Goal: Check status: Check status

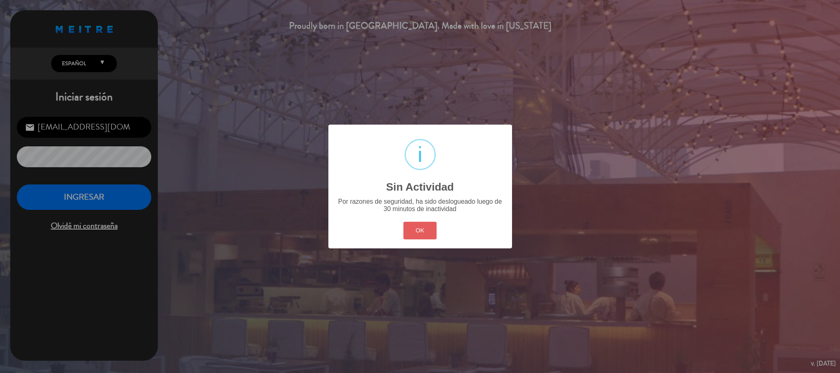
click at [427, 223] on button "OK" at bounding box center [420, 231] width 33 height 18
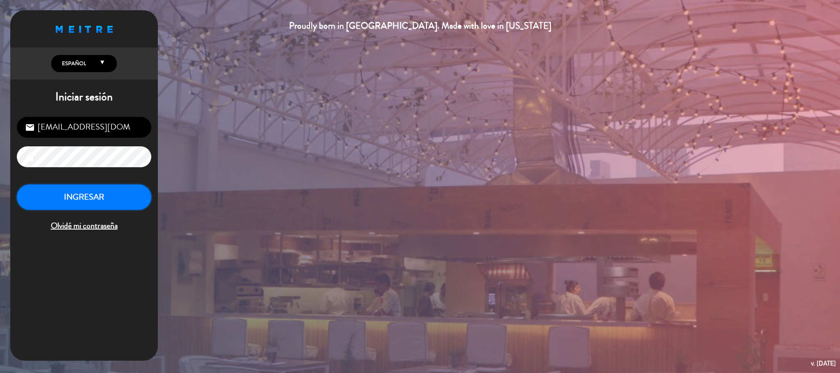
click at [135, 203] on button "INGRESAR" at bounding box center [84, 198] width 135 height 26
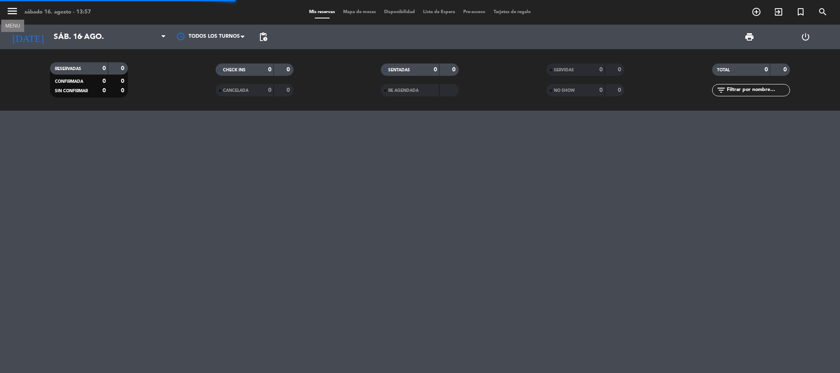
click at [7, 9] on icon "menu" at bounding box center [12, 11] width 12 height 12
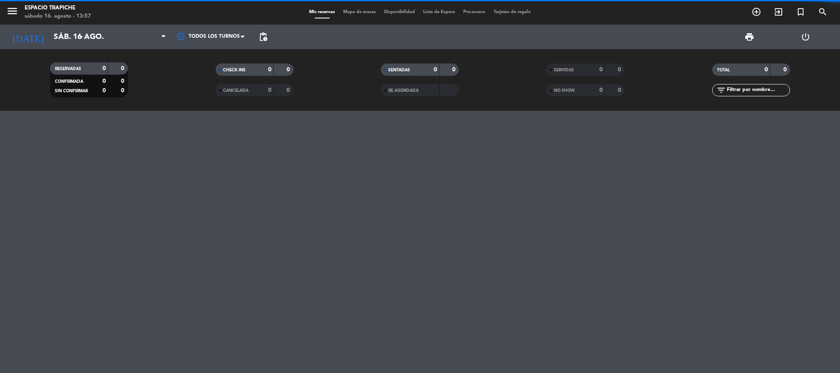
click at [48, 37] on div "menu Espacio Trapiche [DATE] 16. agosto - 13:57 Mis reservas Mapa de mesas Disp…" at bounding box center [420, 186] width 840 height 373
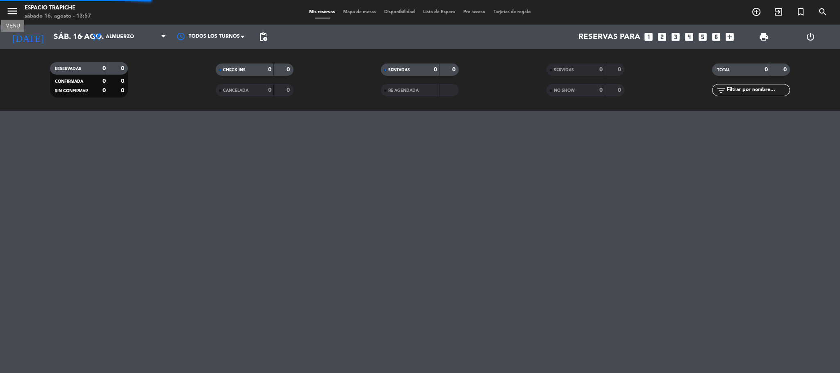
click at [10, 10] on icon "menu" at bounding box center [12, 11] width 12 height 12
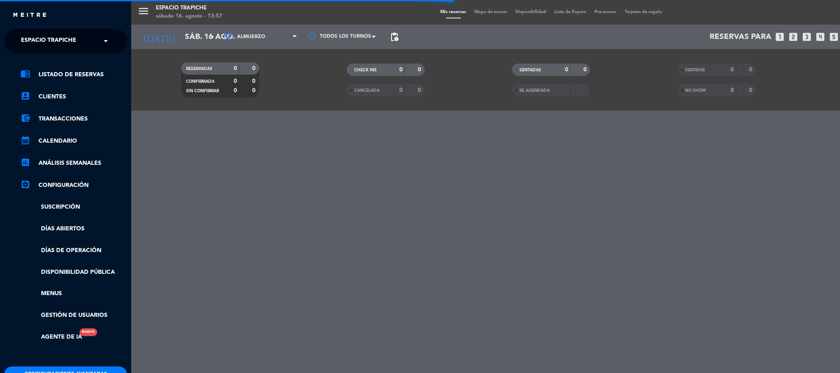
click at [137, 10] on div "menu Espacio Trapiche [DATE] 16. agosto - 13:57 Mis reservas Mapa de mesas Disp…" at bounding box center [551, 186] width 840 height 373
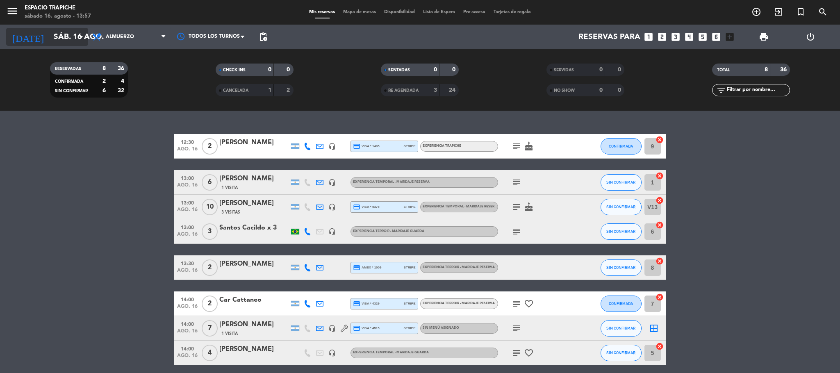
click at [65, 33] on input "sáb. 16 ago." at bounding box center [99, 36] width 99 height 17
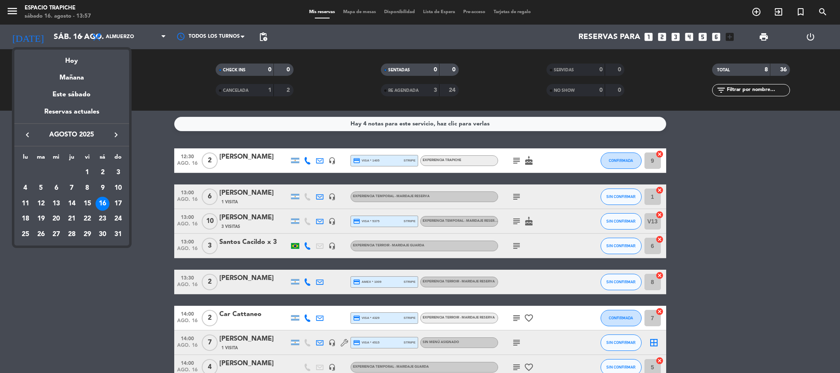
click at [116, 135] on icon "keyboard_arrow_right" at bounding box center [116, 135] width 10 height 10
click at [58, 202] on div "8" at bounding box center [56, 204] width 14 height 14
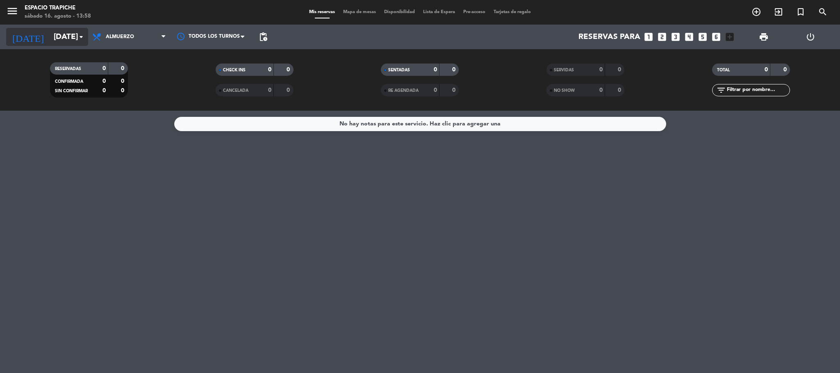
click at [50, 38] on input "[DATE]" at bounding box center [99, 36] width 99 height 17
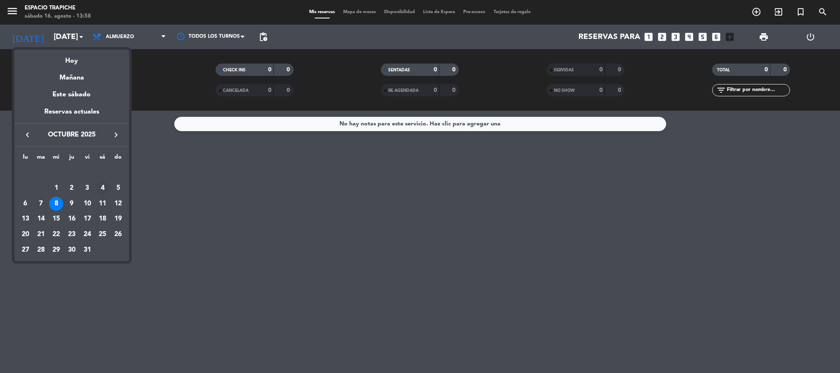
click at [103, 186] on div "4" at bounding box center [103, 188] width 14 height 14
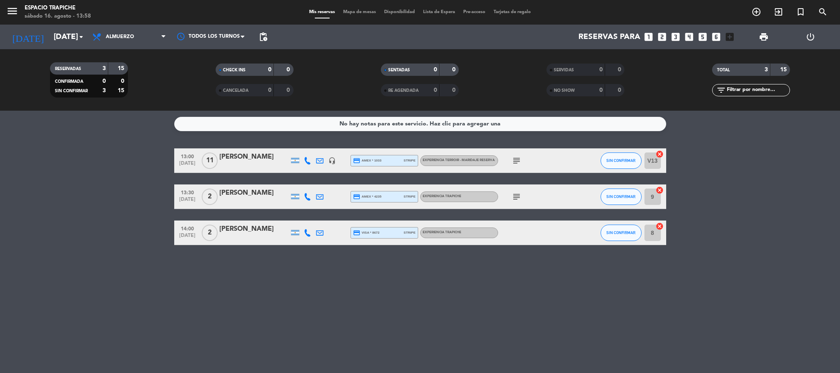
click at [519, 164] on icon "subject" at bounding box center [517, 161] width 10 height 10
click at [518, 158] on icon "subject" at bounding box center [517, 161] width 10 height 10
click at [513, 193] on icon "subject" at bounding box center [517, 197] width 10 height 10
click at [15, 11] on icon "menu" at bounding box center [12, 11] width 12 height 12
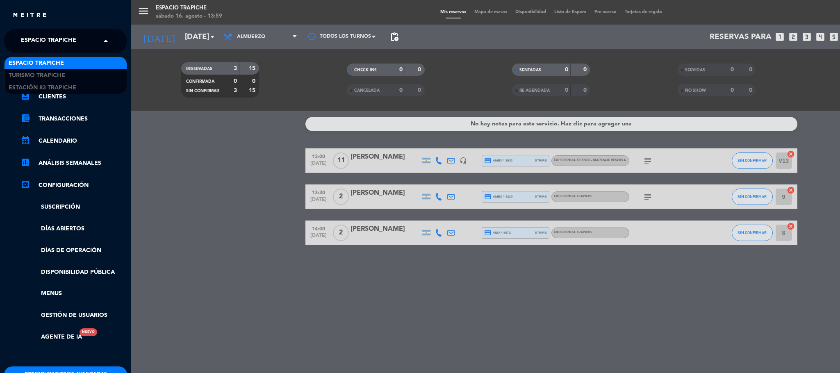
click at [75, 37] on span "Espacio Trapiche" at bounding box center [48, 40] width 55 height 17
click at [70, 73] on div "Turismo Trapiche" at bounding box center [66, 75] width 122 height 12
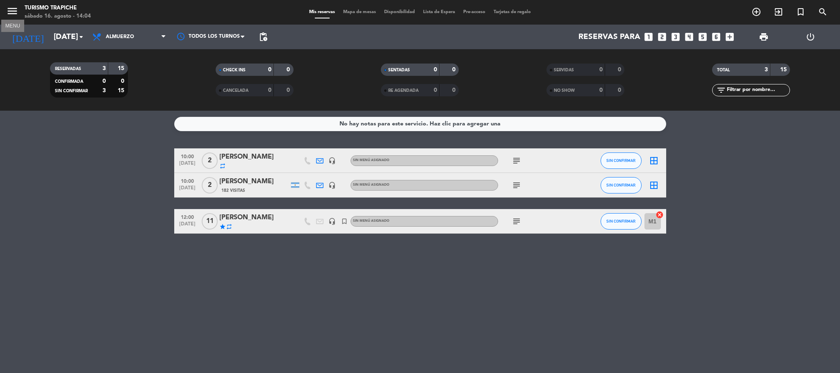
click at [13, 9] on icon "menu" at bounding box center [12, 11] width 12 height 12
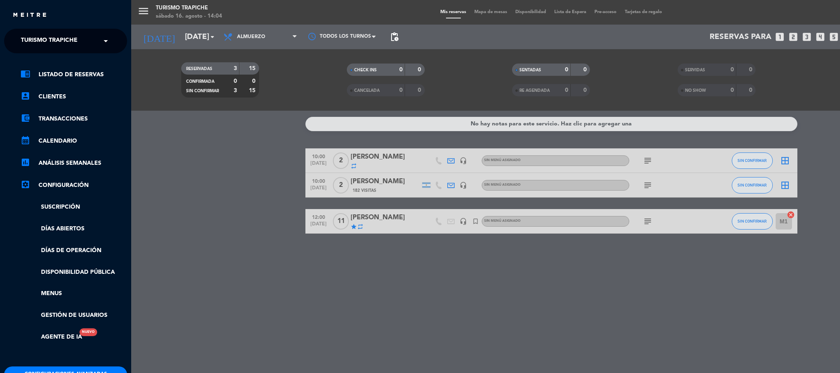
click at [46, 42] on span "Turismo Trapiche" at bounding box center [49, 40] width 57 height 17
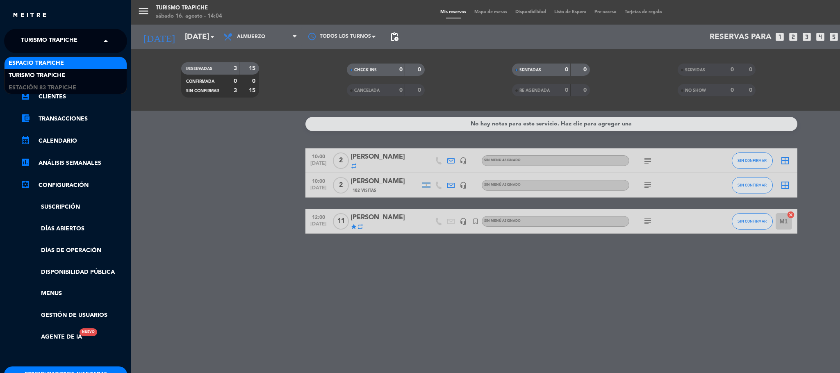
click at [57, 59] on span "Espacio Trapiche" at bounding box center [36, 63] width 55 height 9
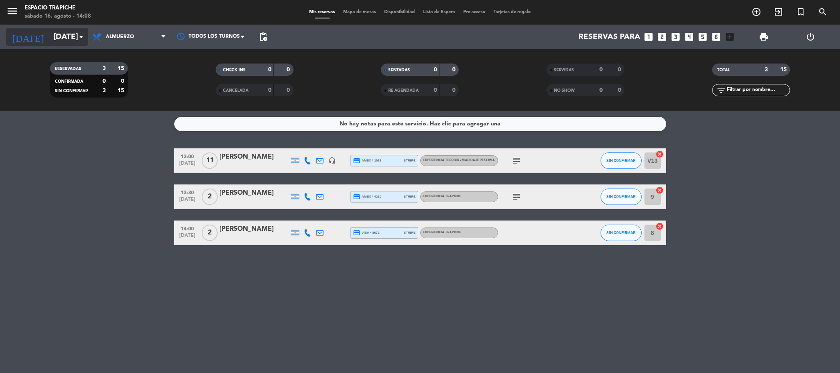
click at [50, 29] on input "[DATE]" at bounding box center [99, 36] width 99 height 17
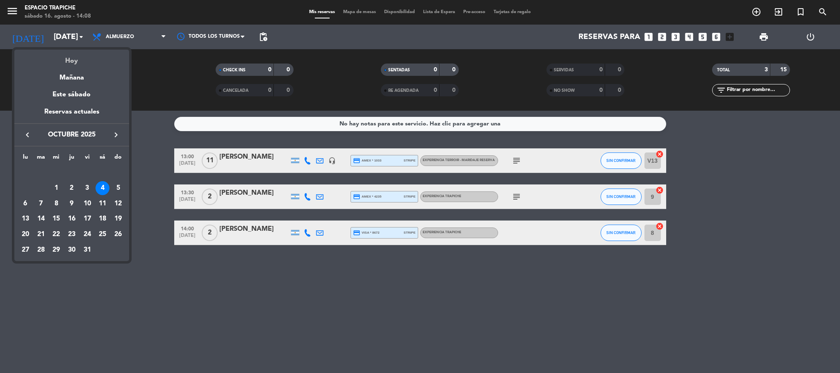
click at [79, 60] on div "Hoy" at bounding box center [71, 58] width 115 height 17
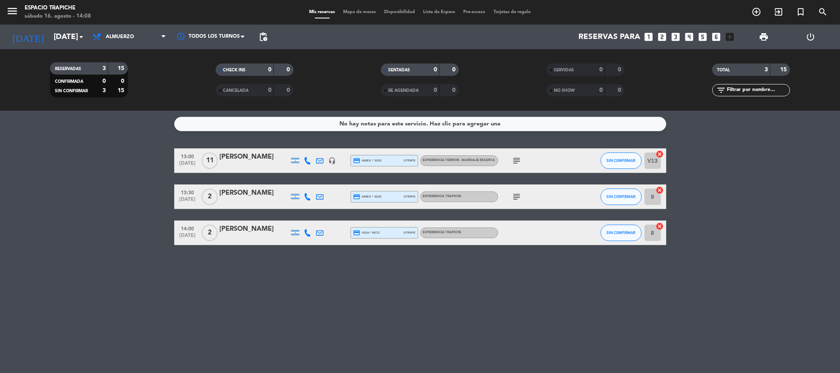
type input "sáb. 16 ago."
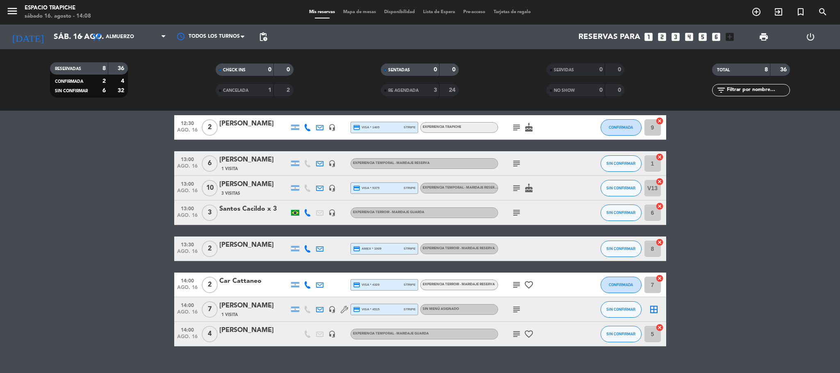
scroll to position [47, 0]
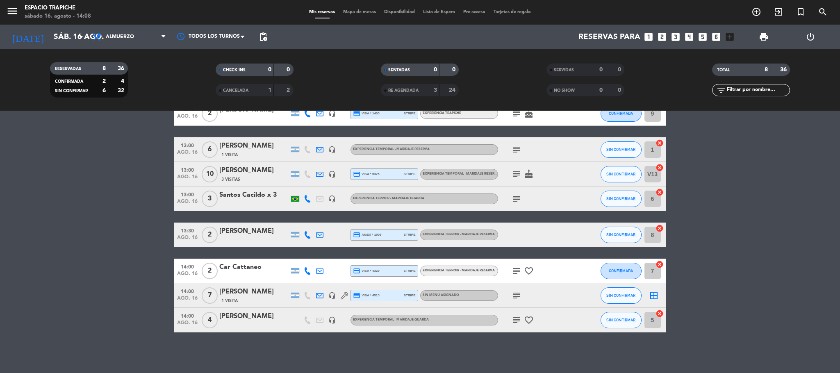
click at [519, 298] on icon "subject" at bounding box center [517, 296] width 10 height 10
click at [518, 296] on icon "subject" at bounding box center [517, 296] width 10 height 10
